Goal: Task Accomplishment & Management: Use online tool/utility

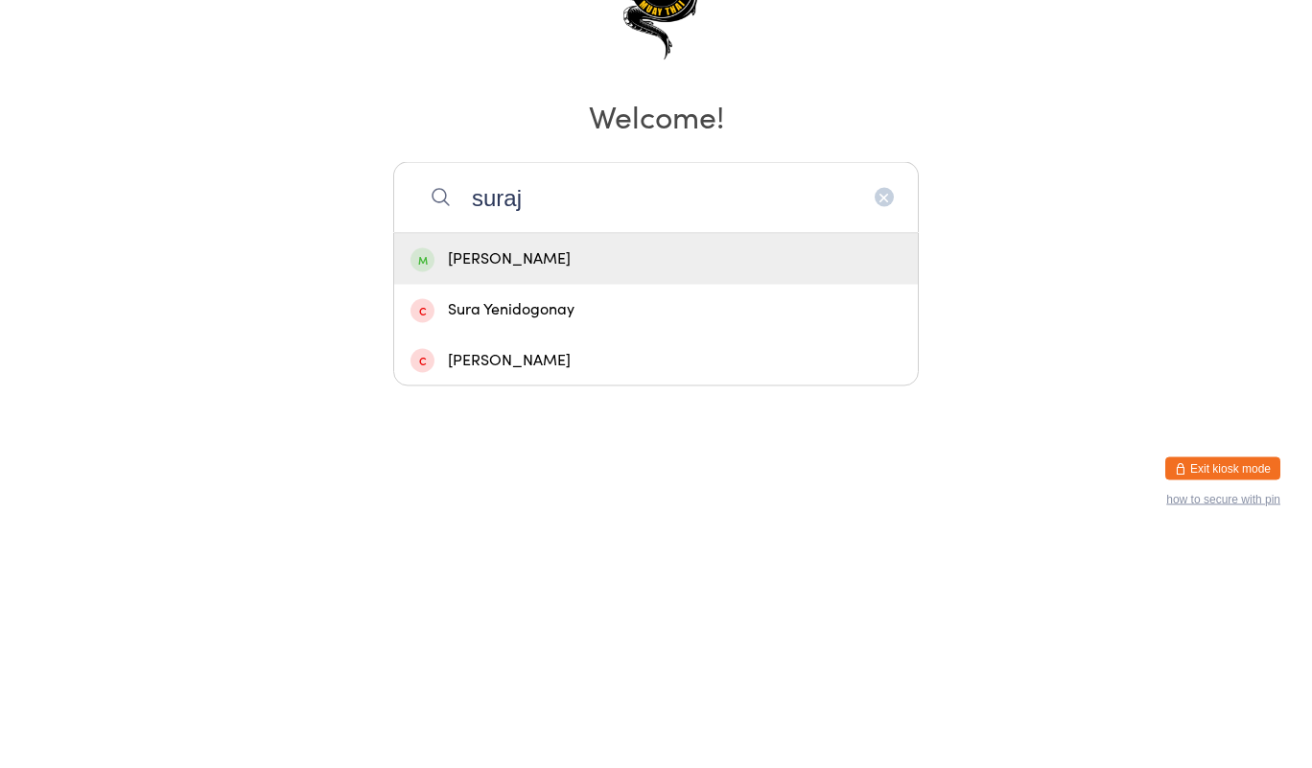
type input "suraj"
click at [511, 485] on div "[PERSON_NAME]" at bounding box center [655, 490] width 491 height 26
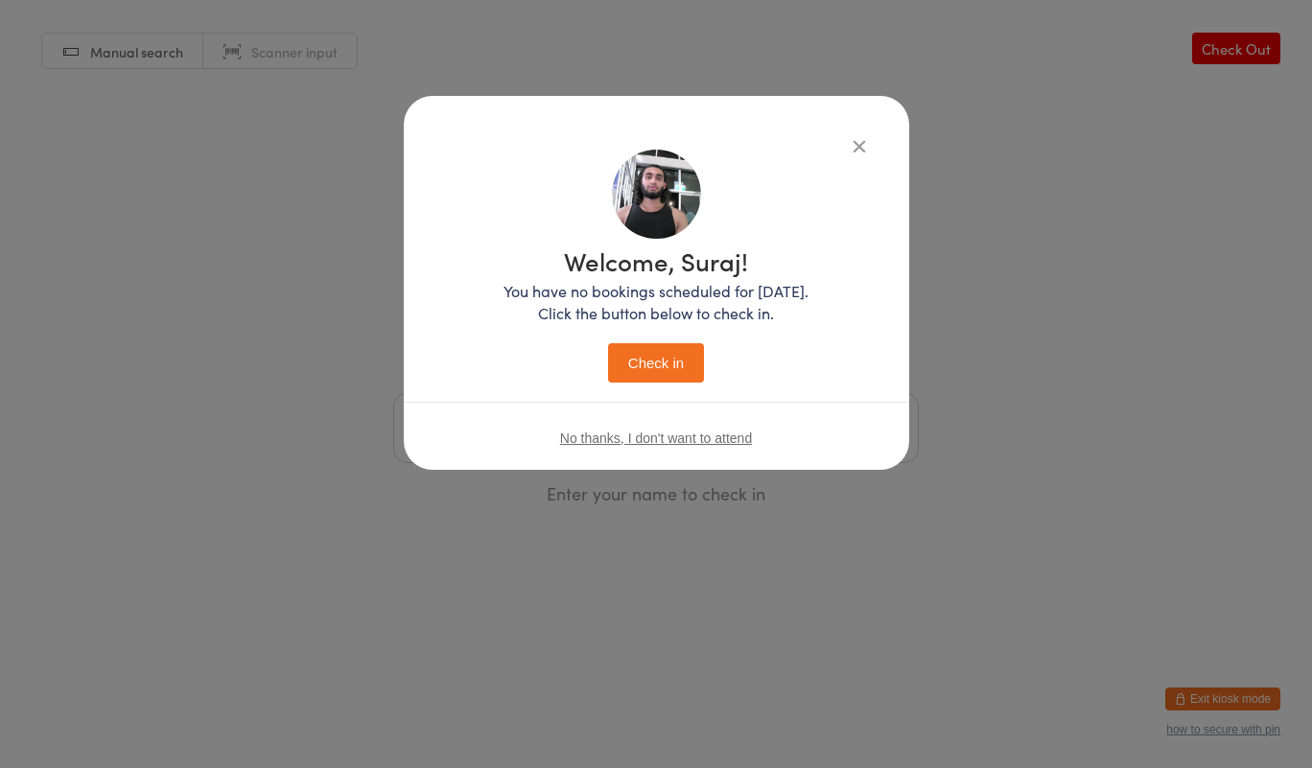
click at [650, 362] on button "Check in" at bounding box center [656, 362] width 96 height 39
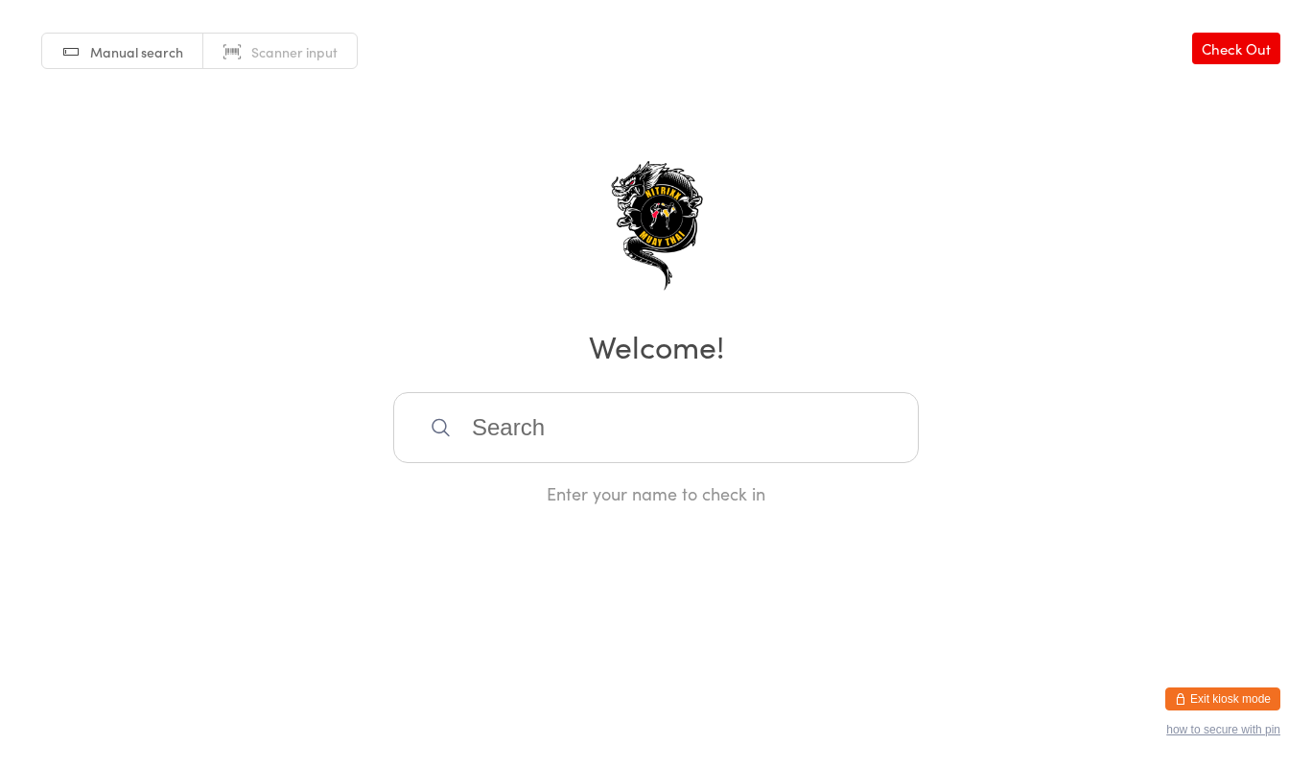
click at [738, 417] on input "search" at bounding box center [655, 427] width 525 height 71
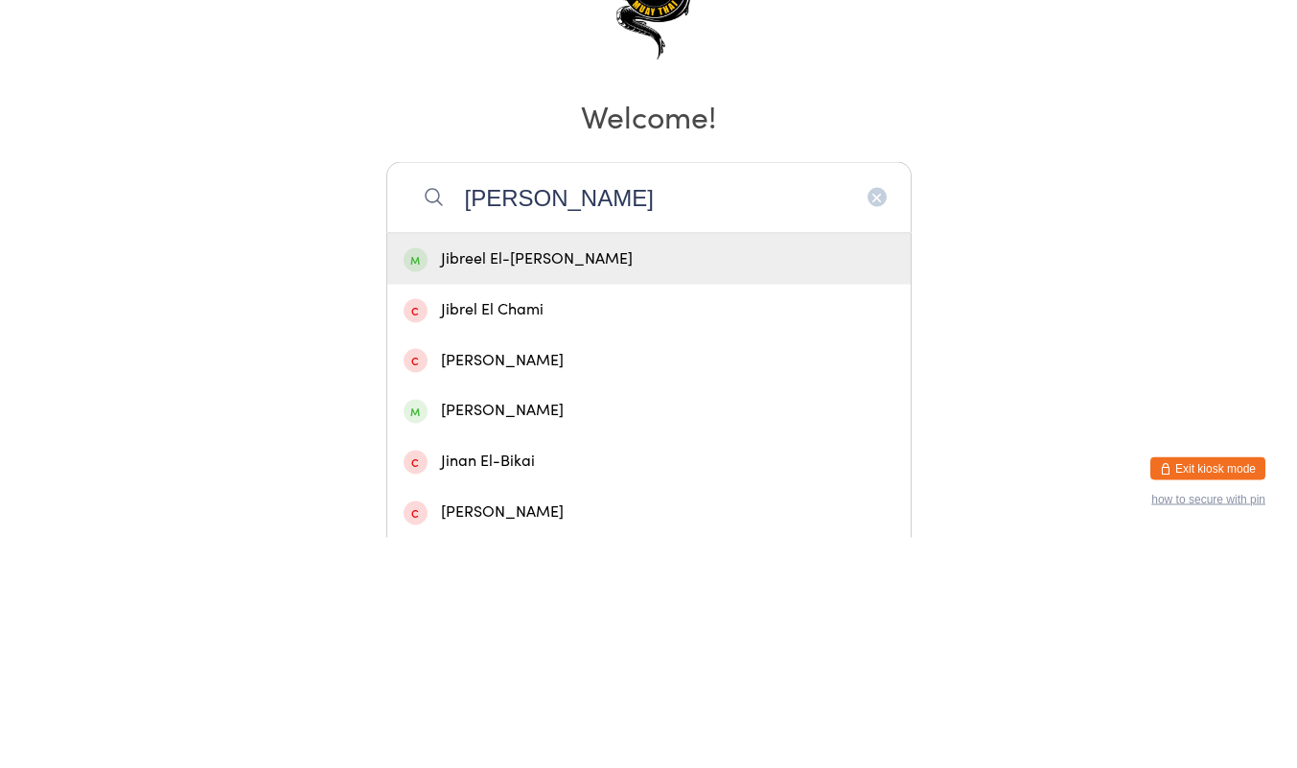
type input "[PERSON_NAME]"
click at [814, 479] on div "Jibreel El-[PERSON_NAME]" at bounding box center [649, 490] width 491 height 26
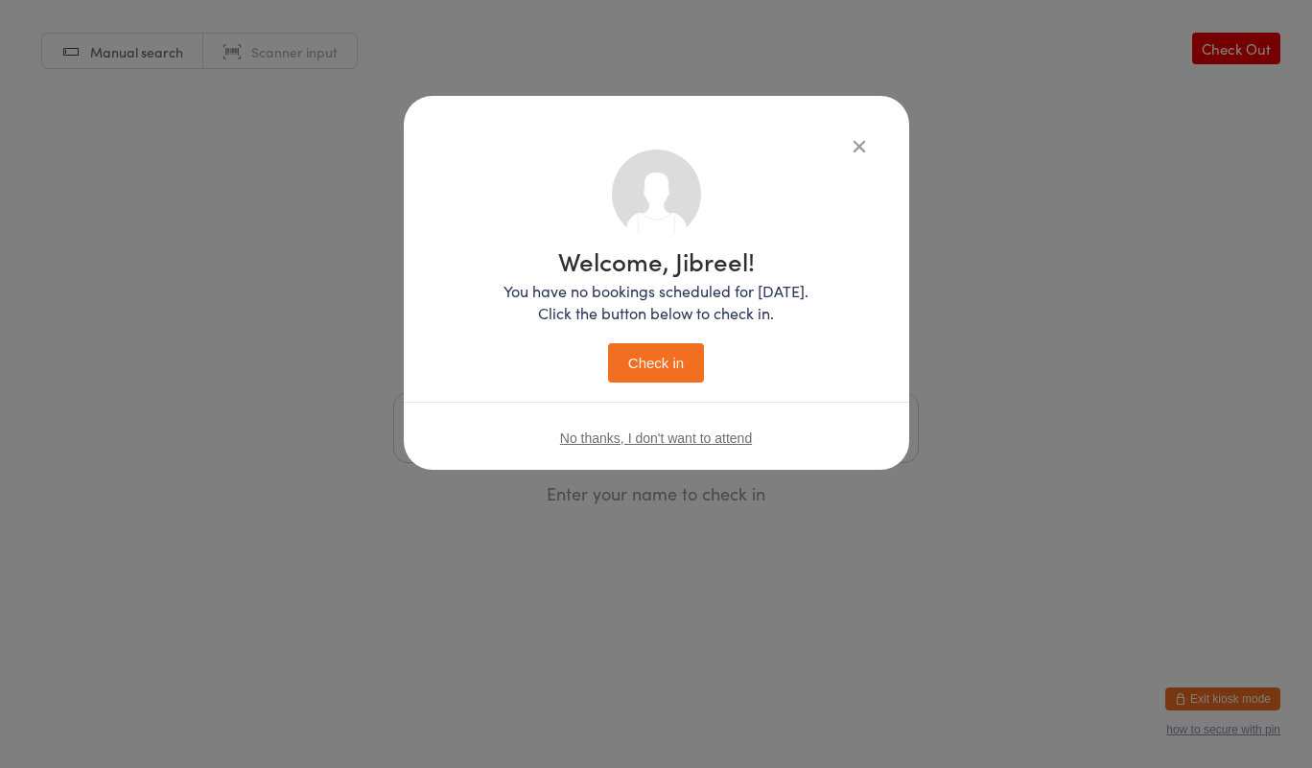
click at [652, 356] on button "Check in" at bounding box center [656, 362] width 96 height 39
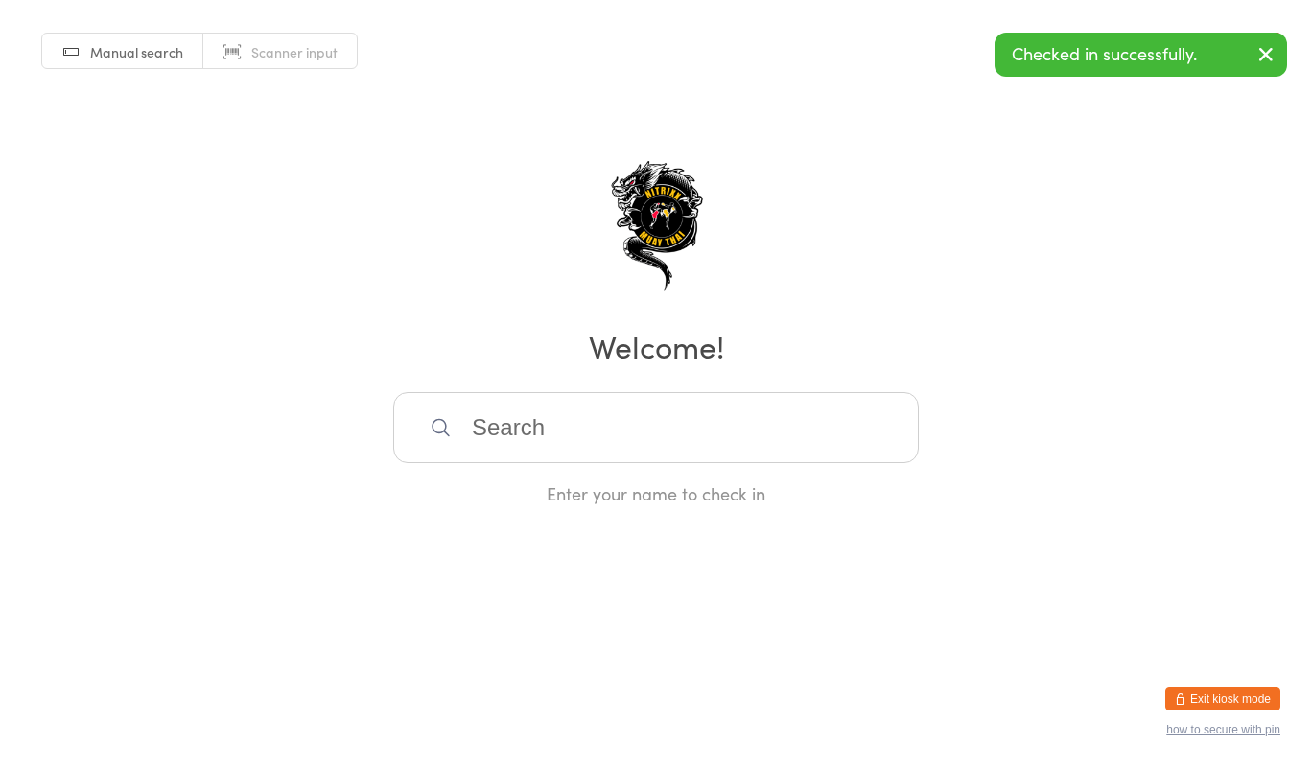
click at [527, 438] on input "search" at bounding box center [655, 427] width 525 height 71
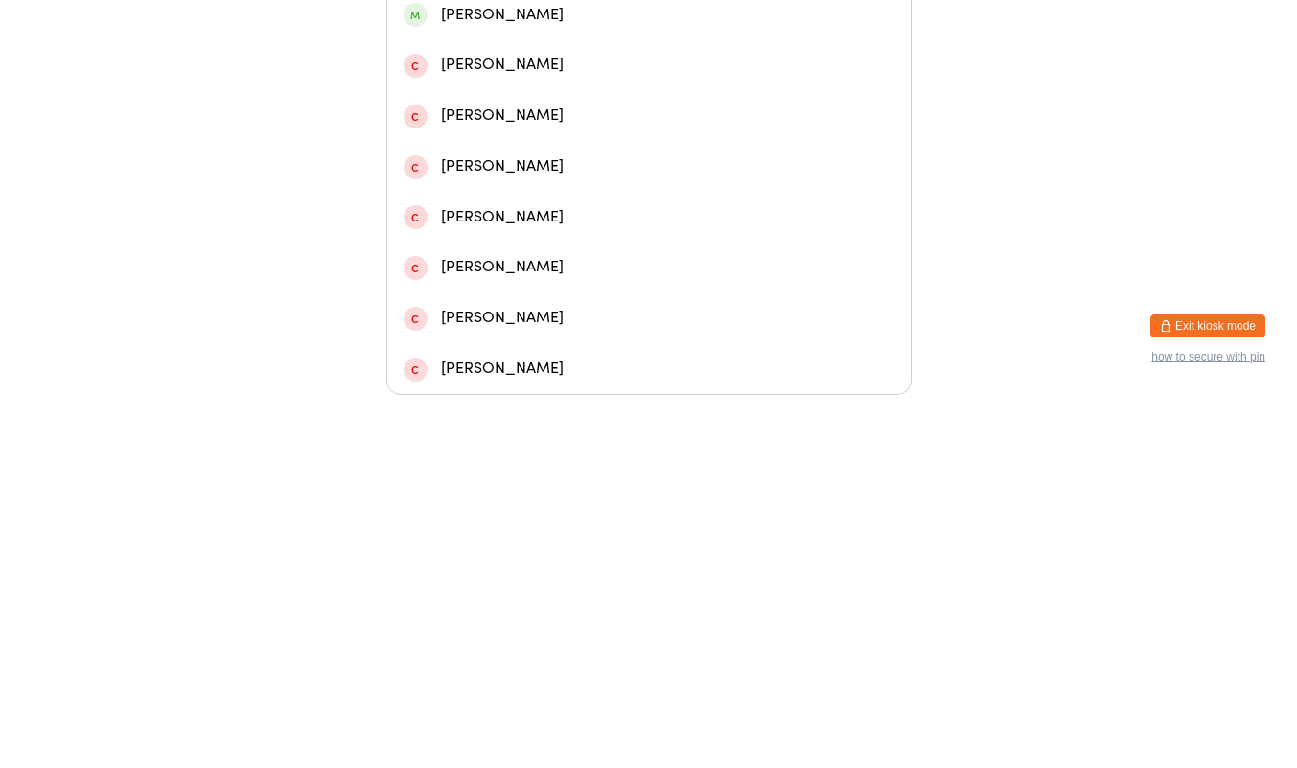
scroll to position [415, 0]
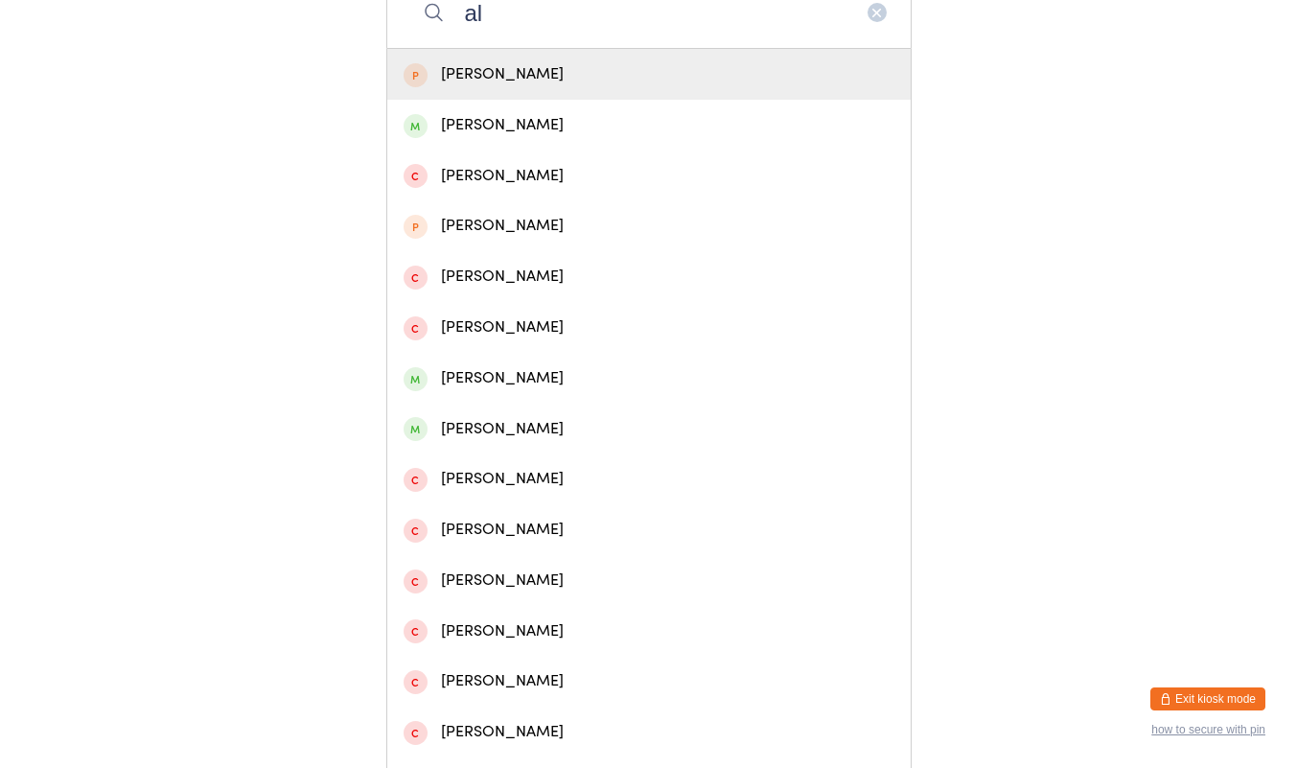
type input "a"
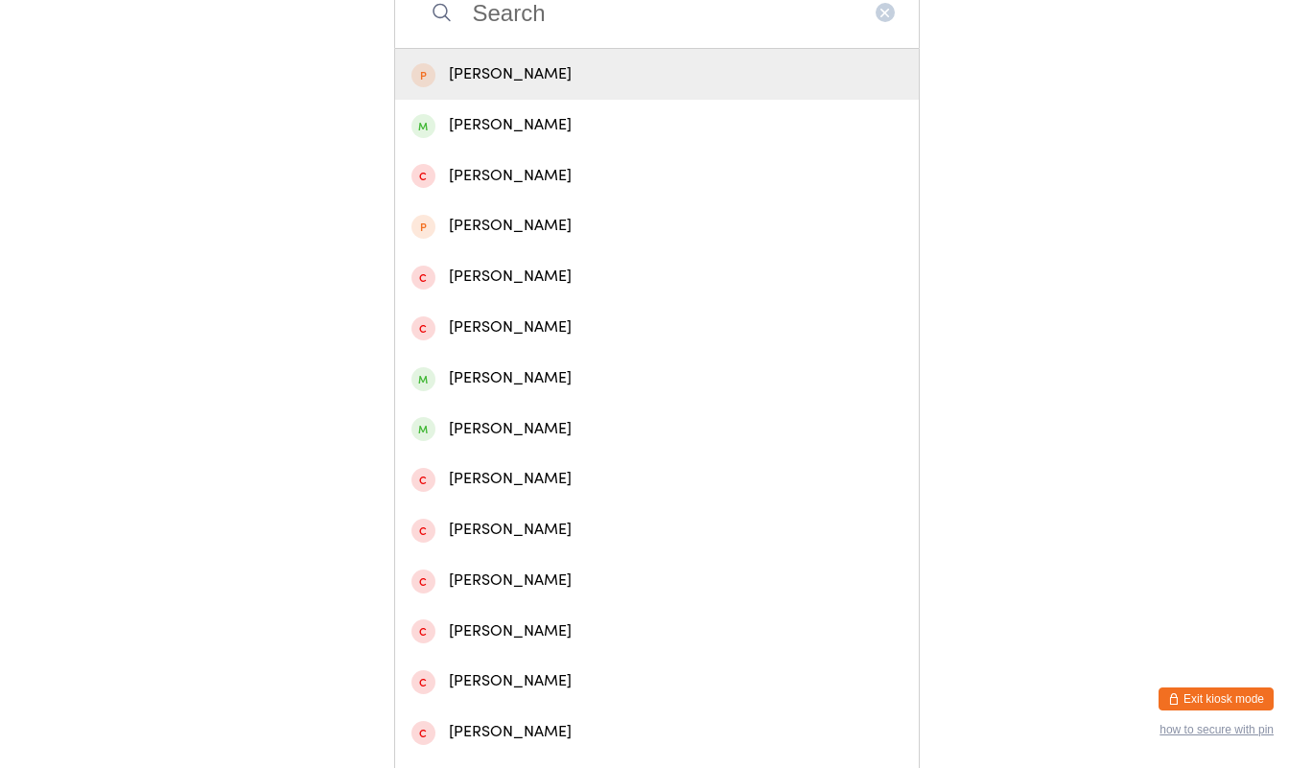
scroll to position [0, 0]
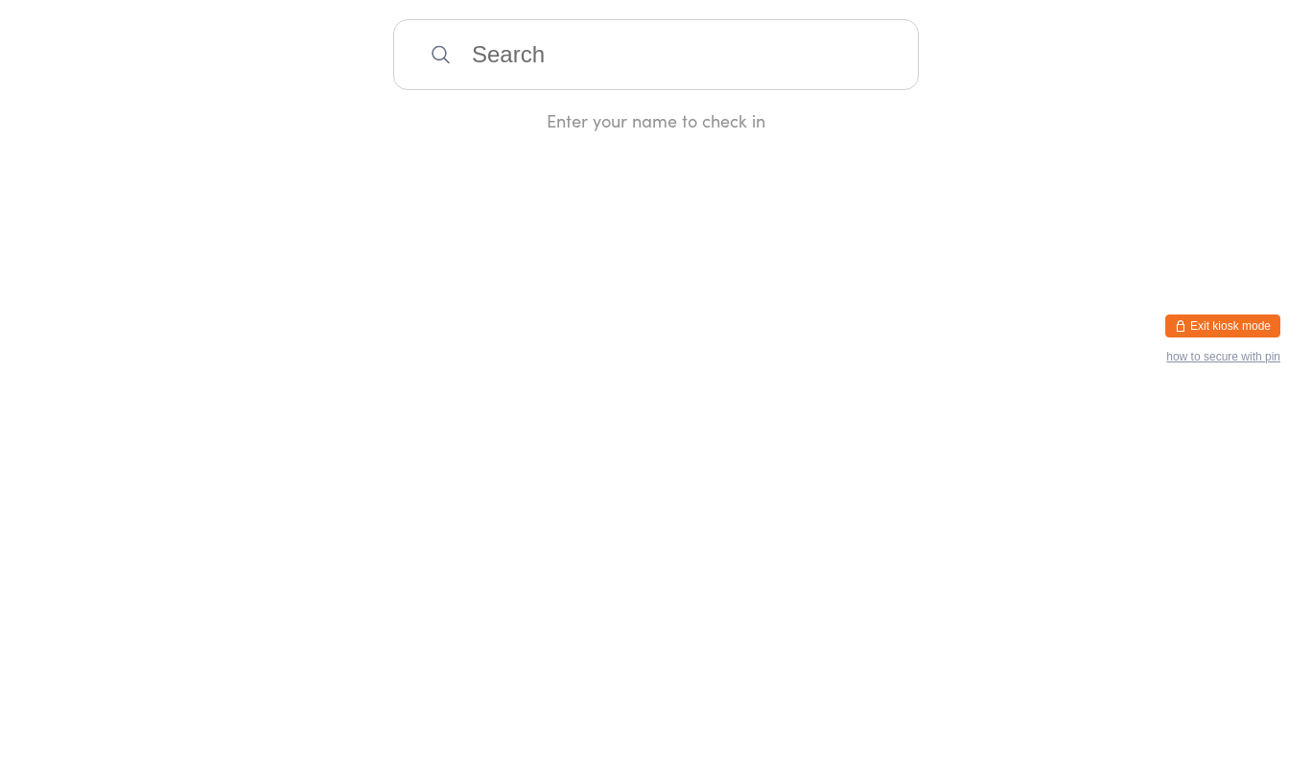
click at [908, 666] on html "You have now entered Kiosk Mode. Members will be able to check themselves in us…" at bounding box center [656, 384] width 1312 height 768
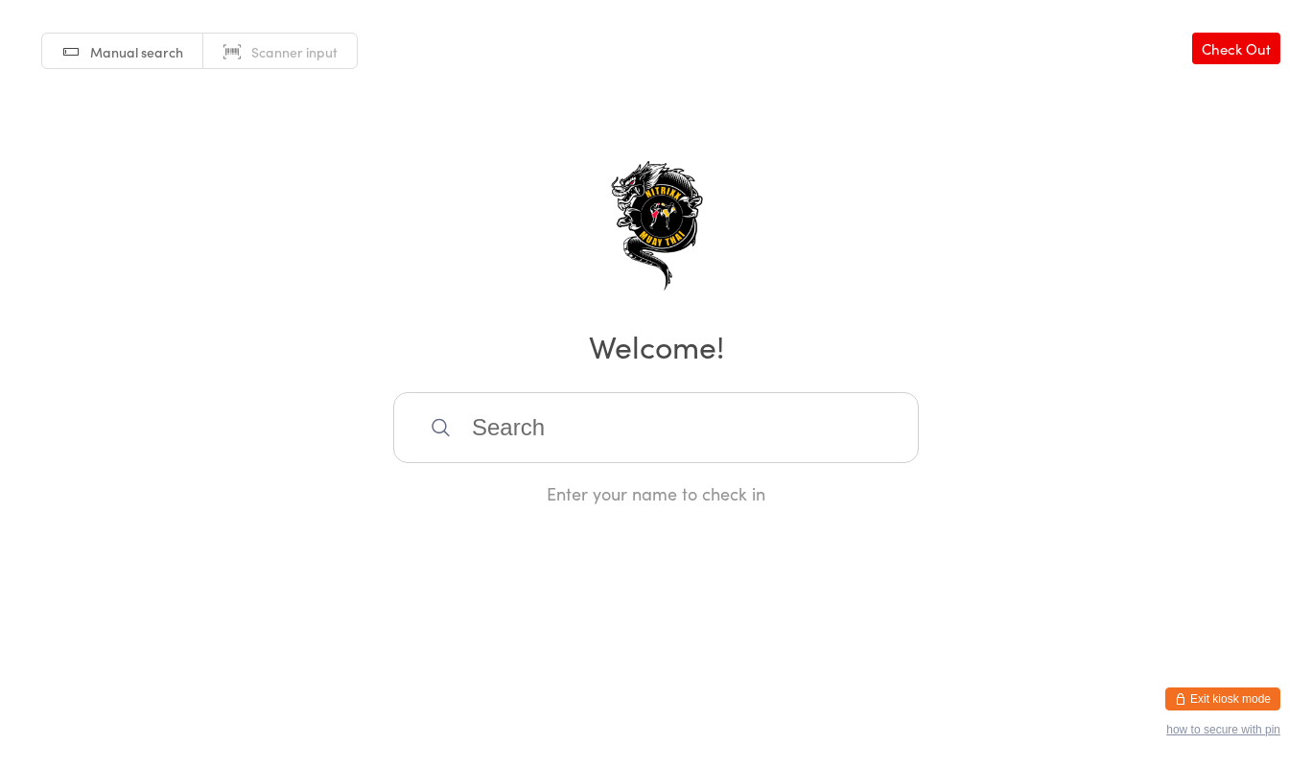
click at [727, 435] on input "search" at bounding box center [655, 427] width 525 height 71
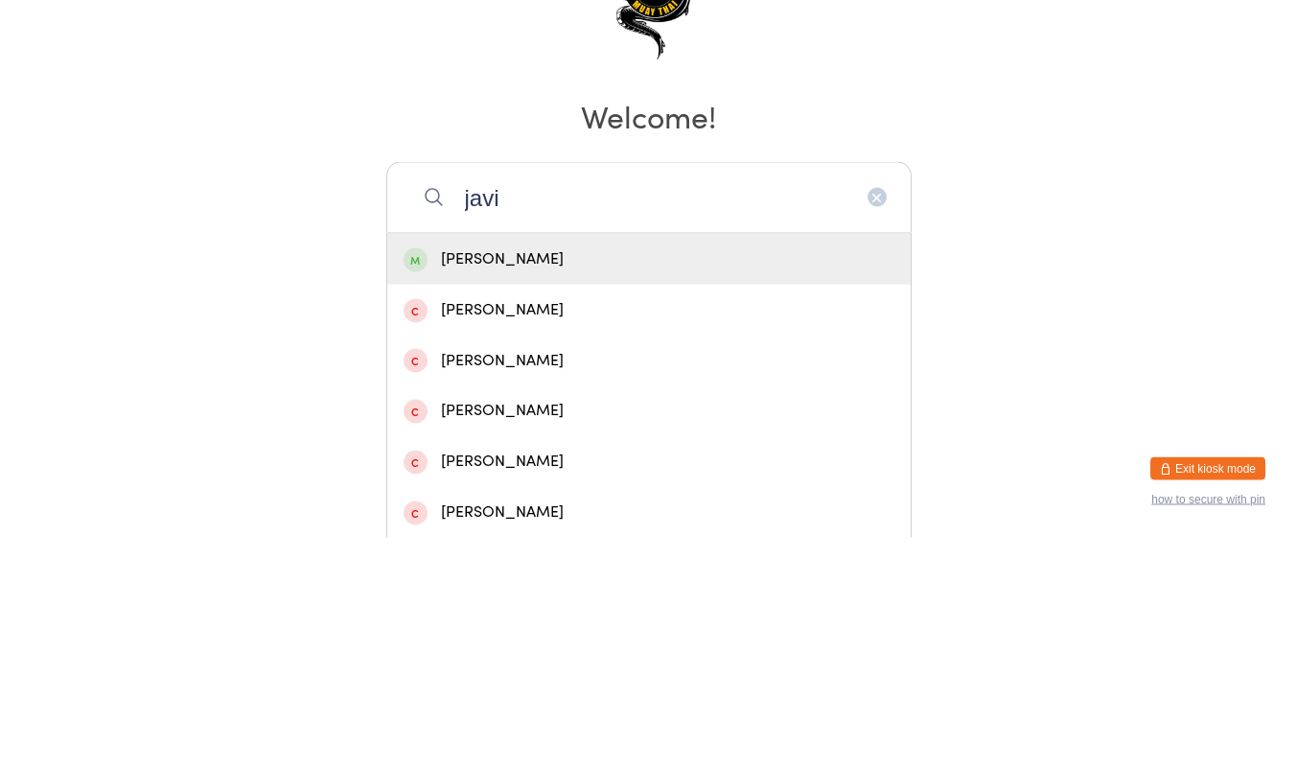
type input "javi"
click at [676, 500] on div "[PERSON_NAME]" at bounding box center [649, 490] width 491 height 26
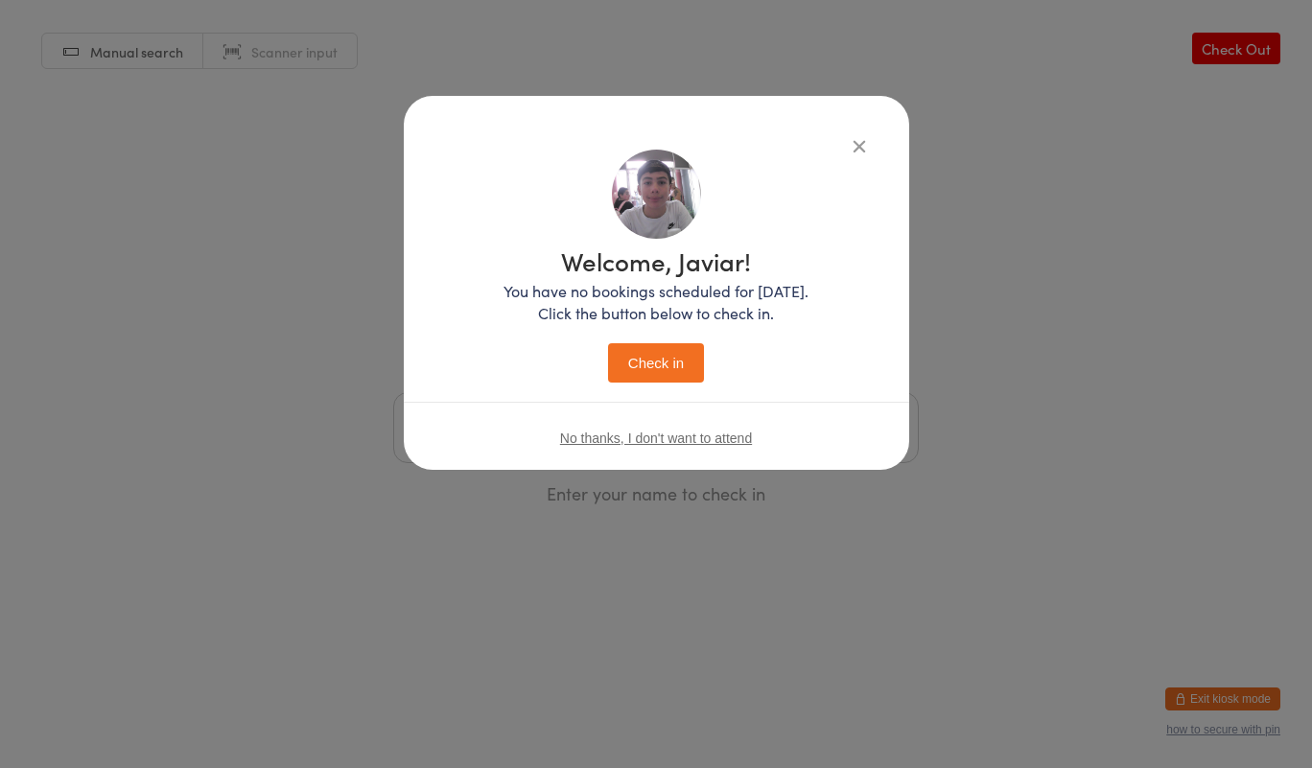
click at [679, 376] on button "Check in" at bounding box center [656, 362] width 96 height 39
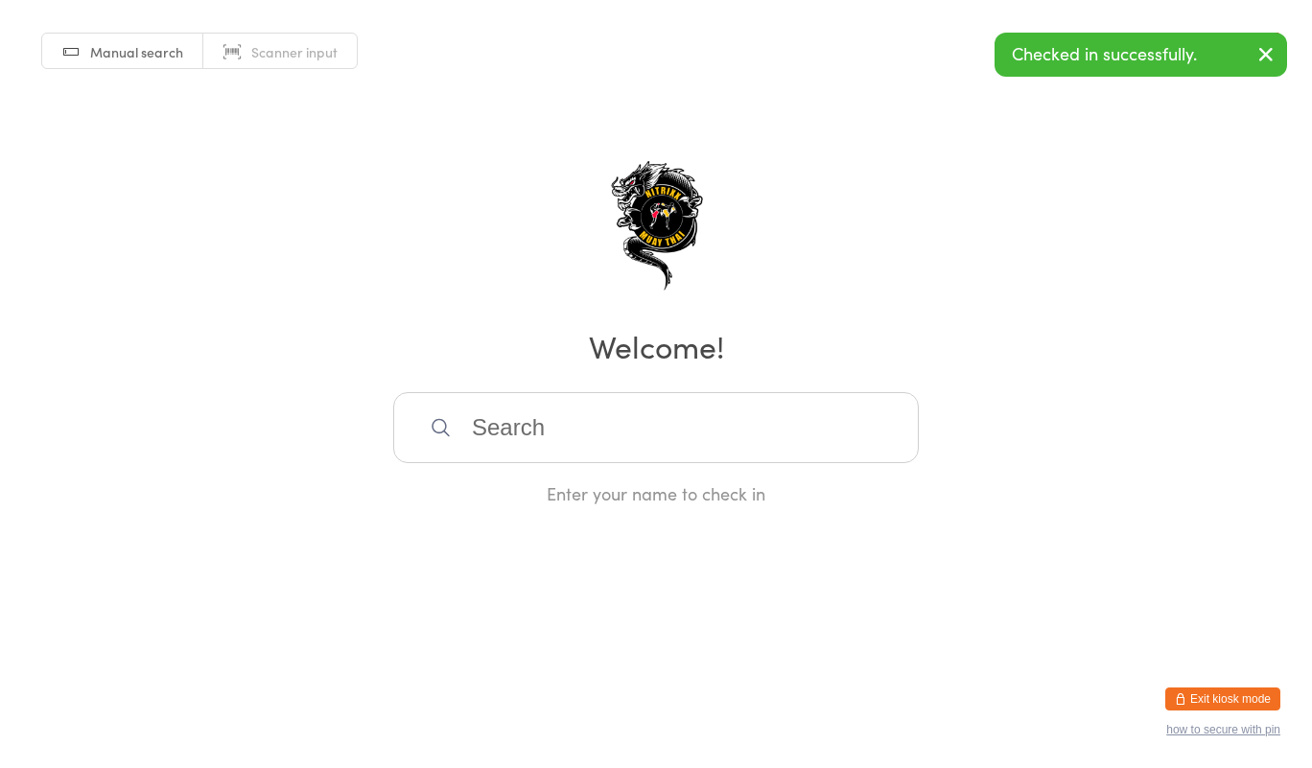
click at [546, 439] on input "search" at bounding box center [655, 427] width 525 height 71
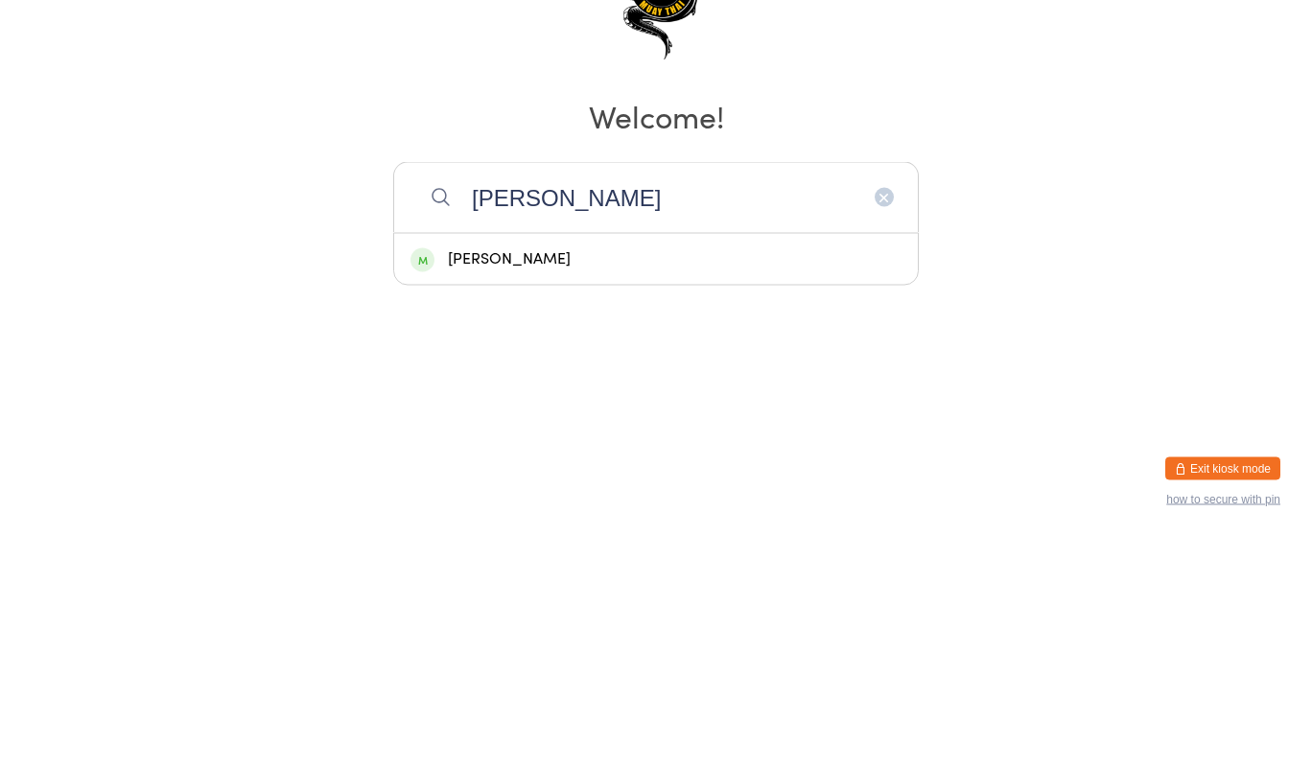
type input "[PERSON_NAME]"
click at [556, 494] on div "[PERSON_NAME]" at bounding box center [655, 490] width 491 height 26
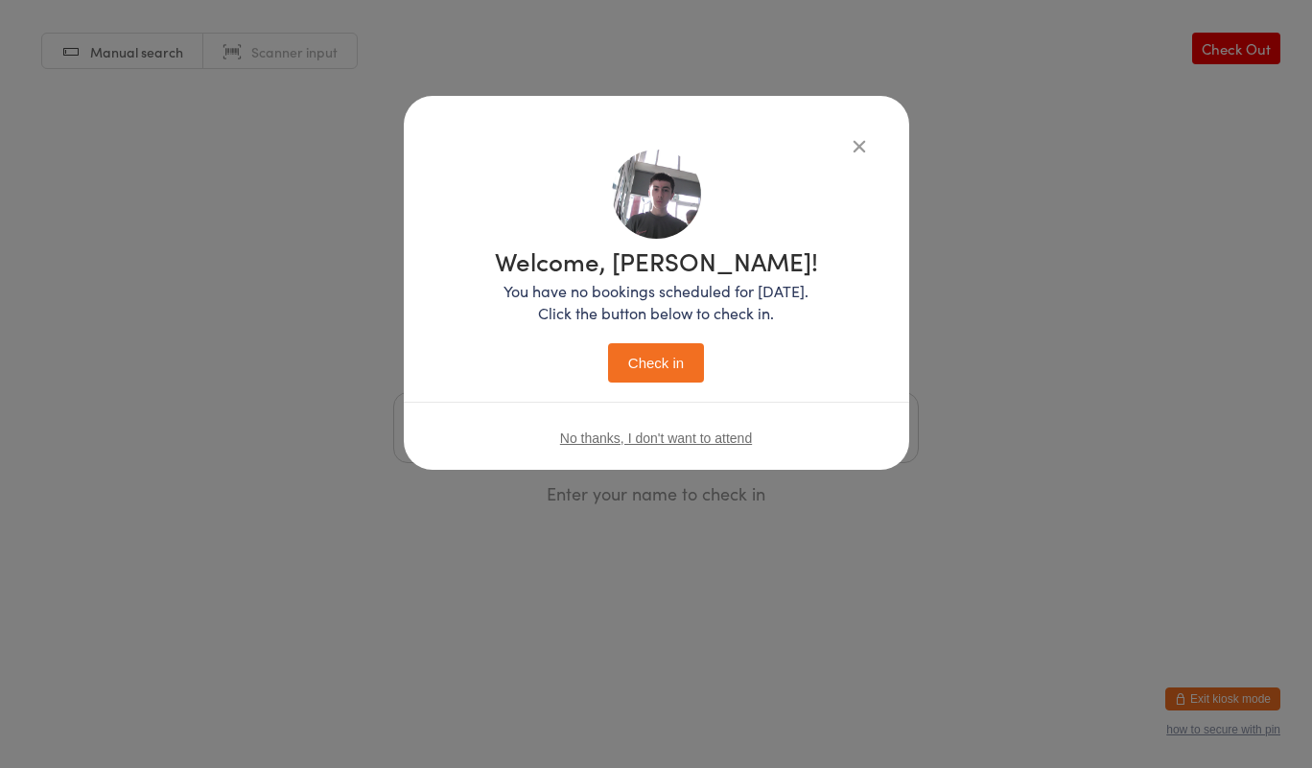
click at [663, 374] on button "Check in" at bounding box center [656, 362] width 96 height 39
